Goal: Transaction & Acquisition: Purchase product/service

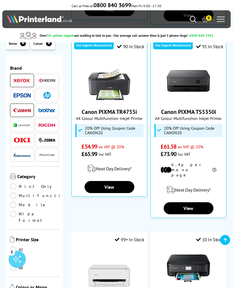
scroll to position [242, 0]
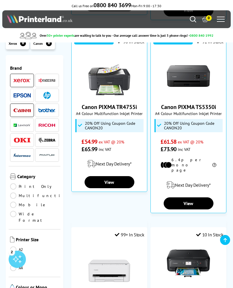
click at [192, 198] on link "View" at bounding box center [188, 204] width 50 height 12
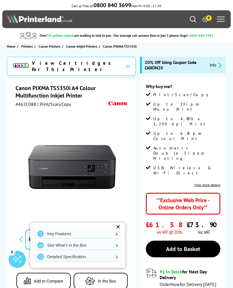
click at [118, 226] on div "✕" at bounding box center [118, 227] width 8 height 8
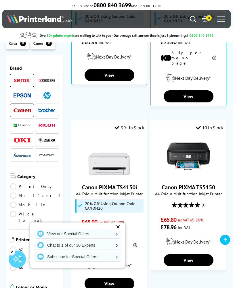
scroll to position [349, 0]
click at [191, 255] on link "View" at bounding box center [188, 261] width 50 height 12
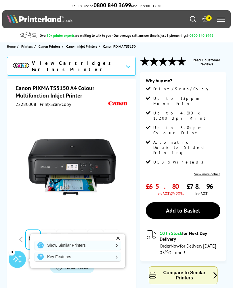
click at [119, 237] on div "✕" at bounding box center [118, 239] width 8 height 8
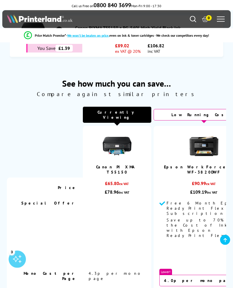
scroll to position [489, 0]
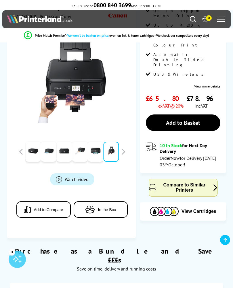
click at [206, 209] on span "View Cartridges" at bounding box center [198, 211] width 35 height 5
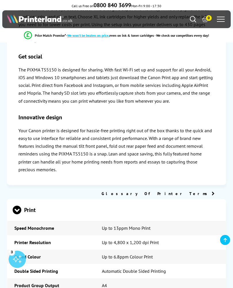
scroll to position [1279, 0]
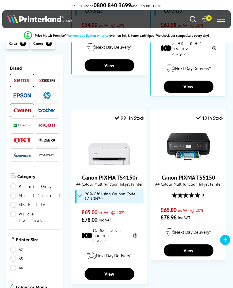
scroll to position [359, 0]
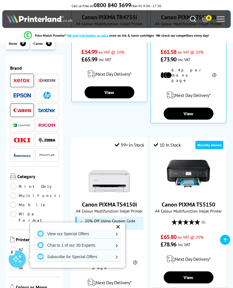
scroll to position [313, 0]
